Goal: Transaction & Acquisition: Purchase product/service

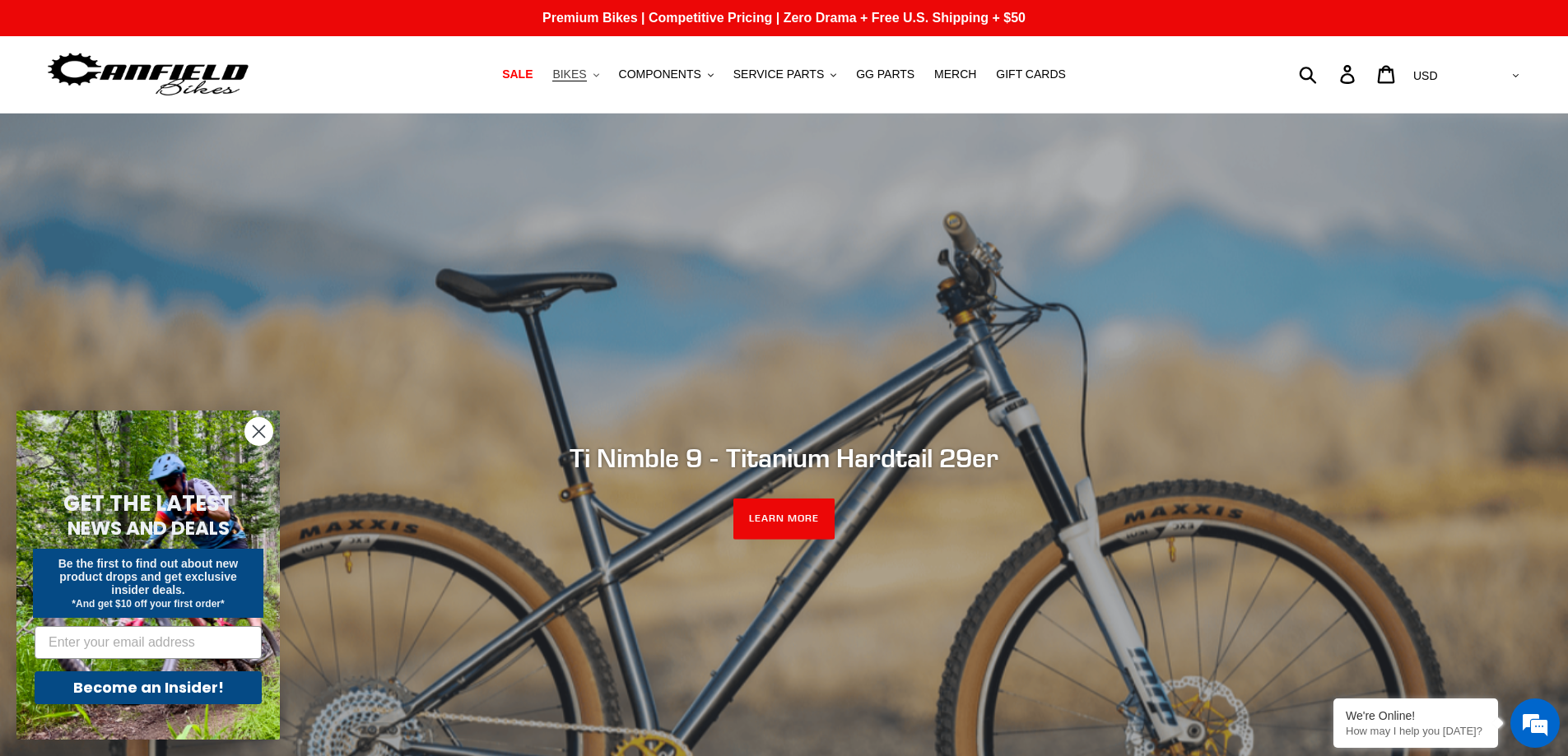
click at [578, 79] on span "BIKES" at bounding box center [570, 74] width 34 height 14
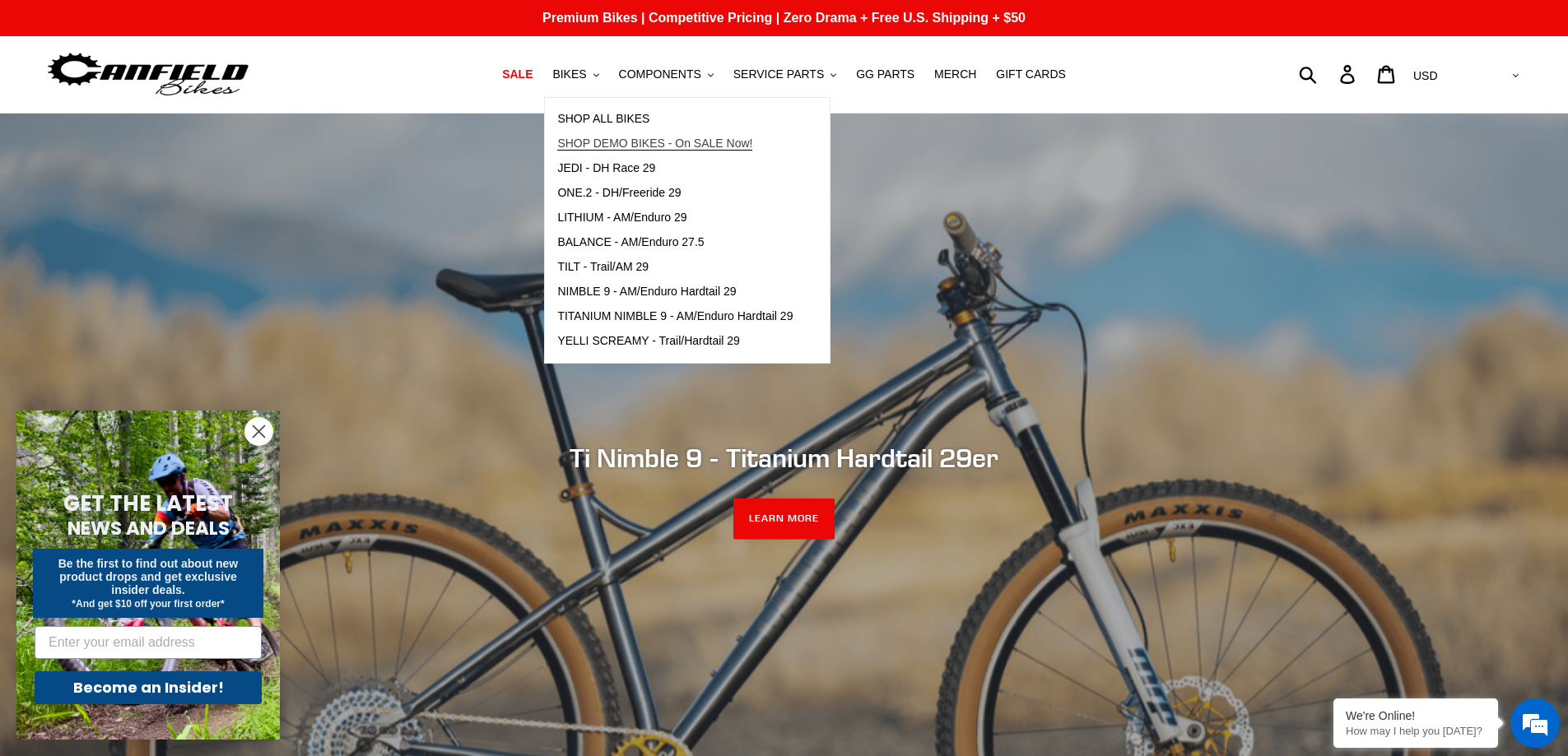
click at [624, 137] on span "SHOP DEMO BIKES - On SALE Now!" at bounding box center [654, 144] width 195 height 14
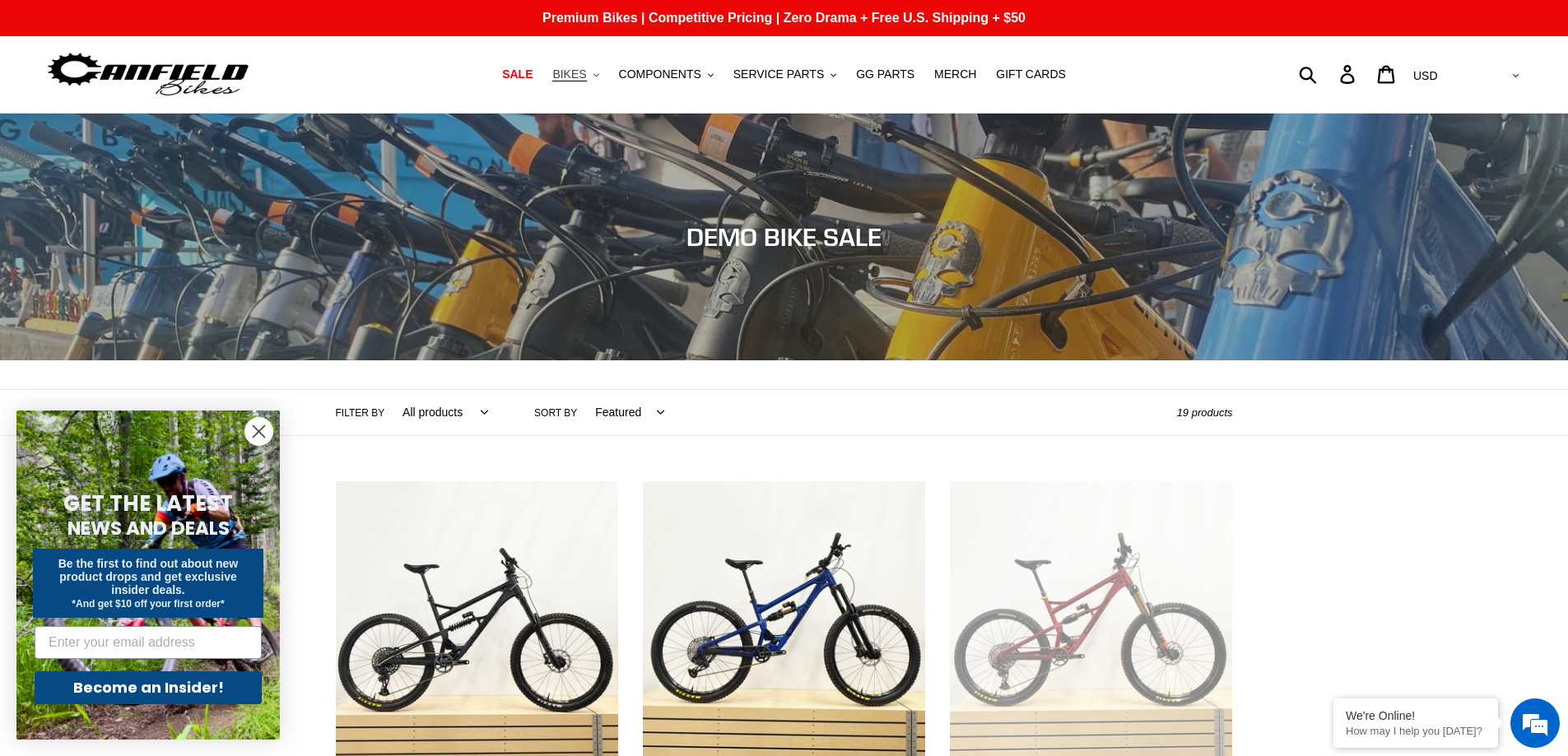
click at [603, 78] on button "BIKES .cls-1{fill:#231f20}" at bounding box center [575, 74] width 63 height 22
click at [532, 75] on span "SALE" at bounding box center [517, 74] width 30 height 14
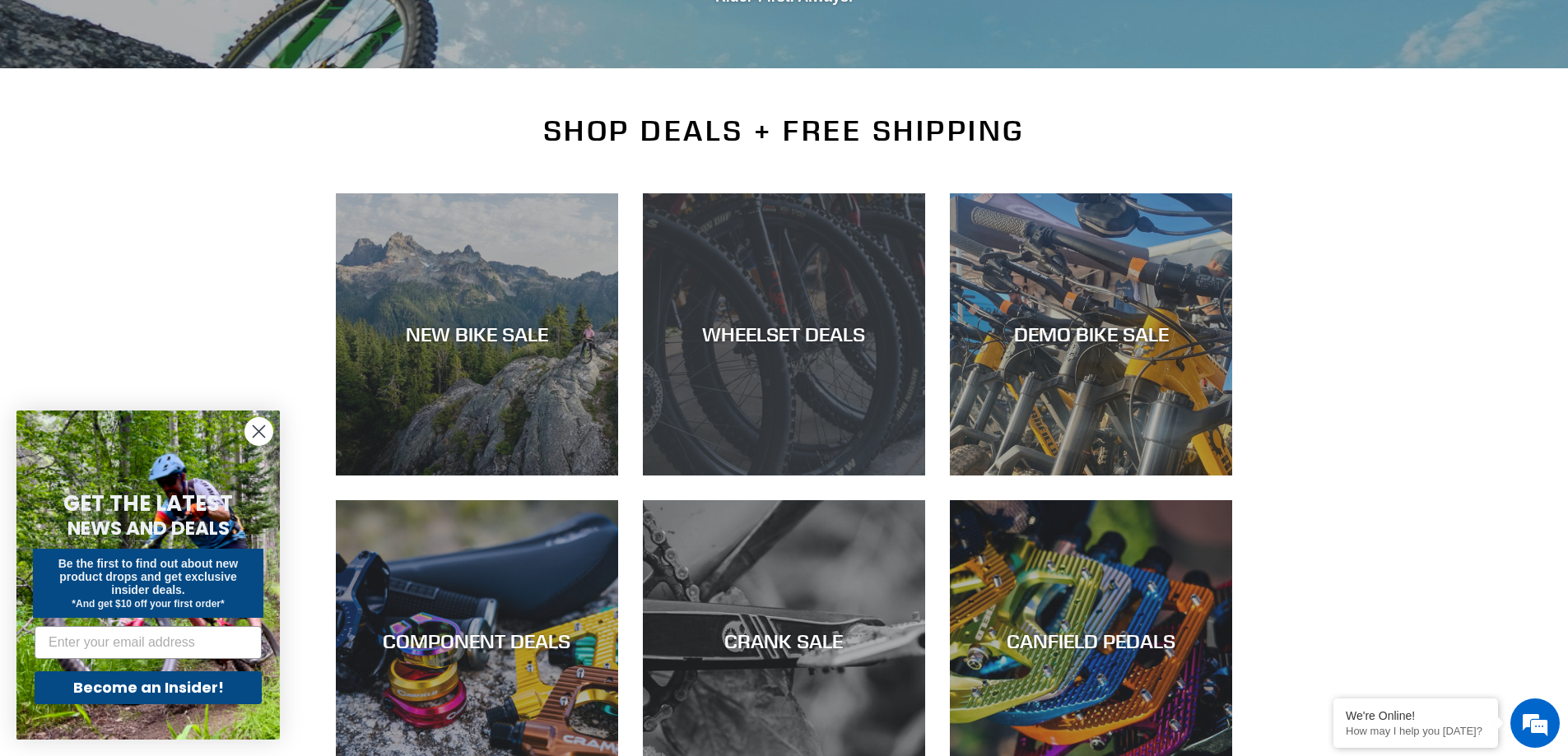
scroll to position [411, 0]
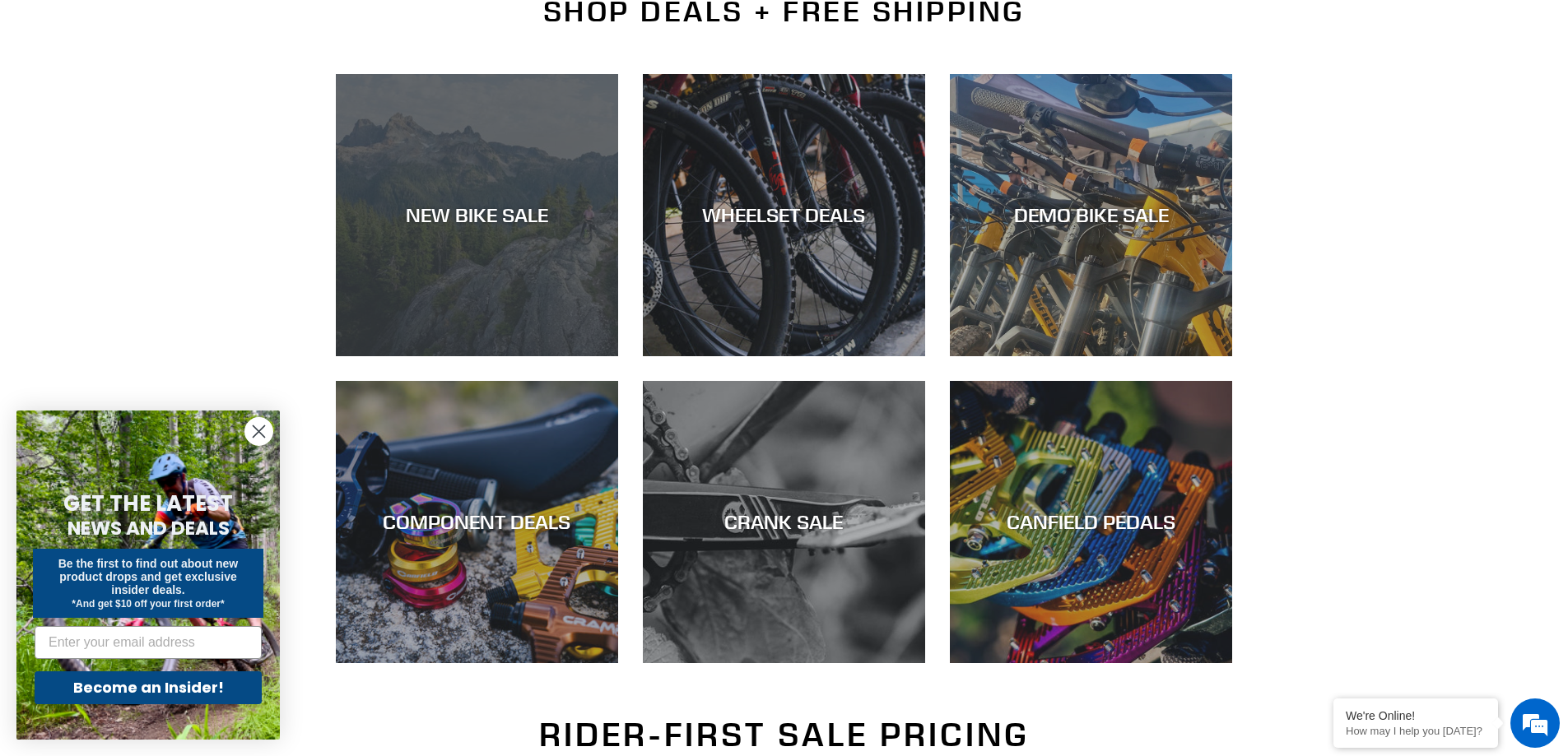
click at [508, 356] on div "NEW BIKE SALE" at bounding box center [477, 356] width 282 height 0
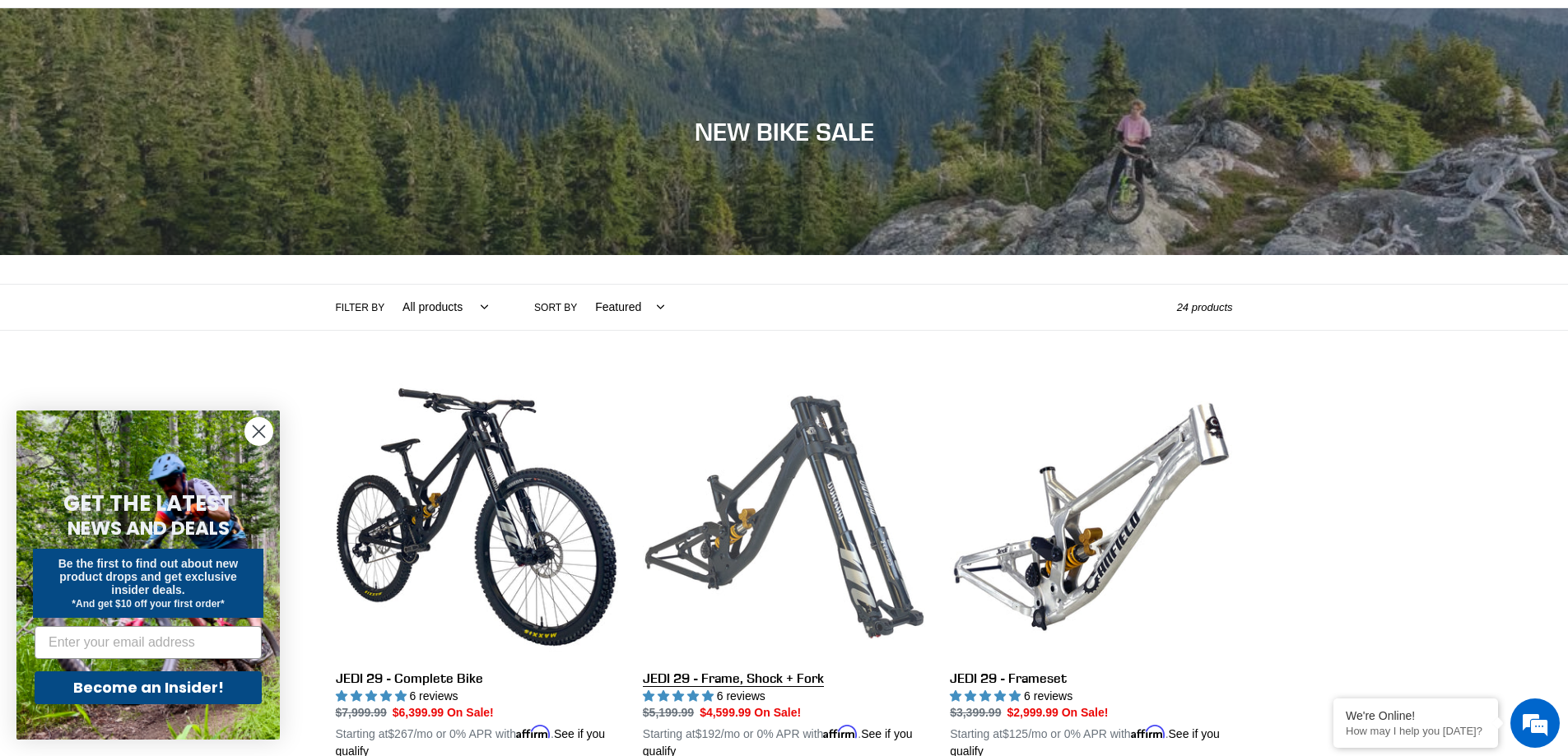
scroll to position [82, 0]
